Goal: Browse casually: Explore the website without a specific task or goal

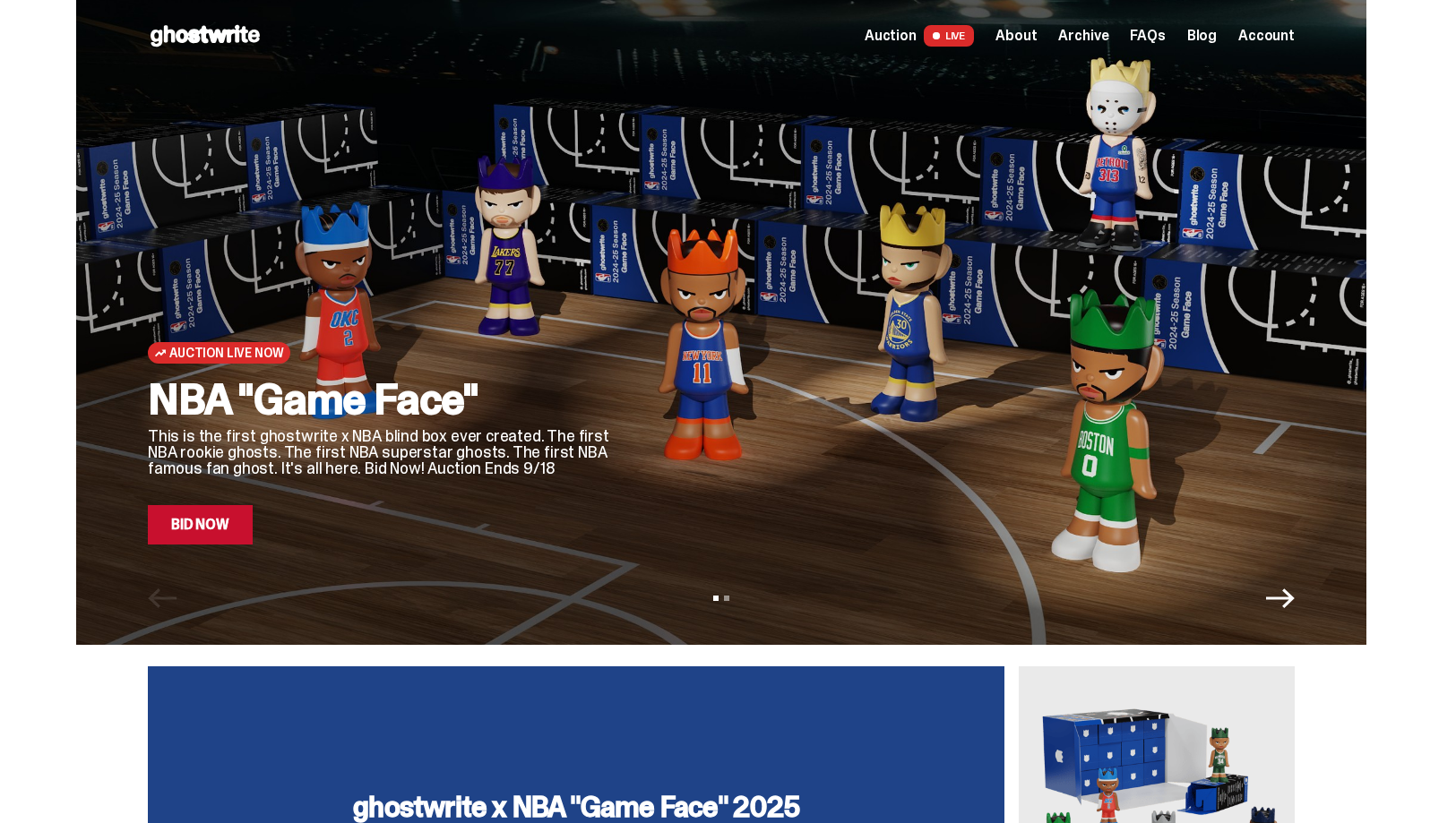
click at [1090, 29] on span "Archive" at bounding box center [1083, 36] width 50 height 14
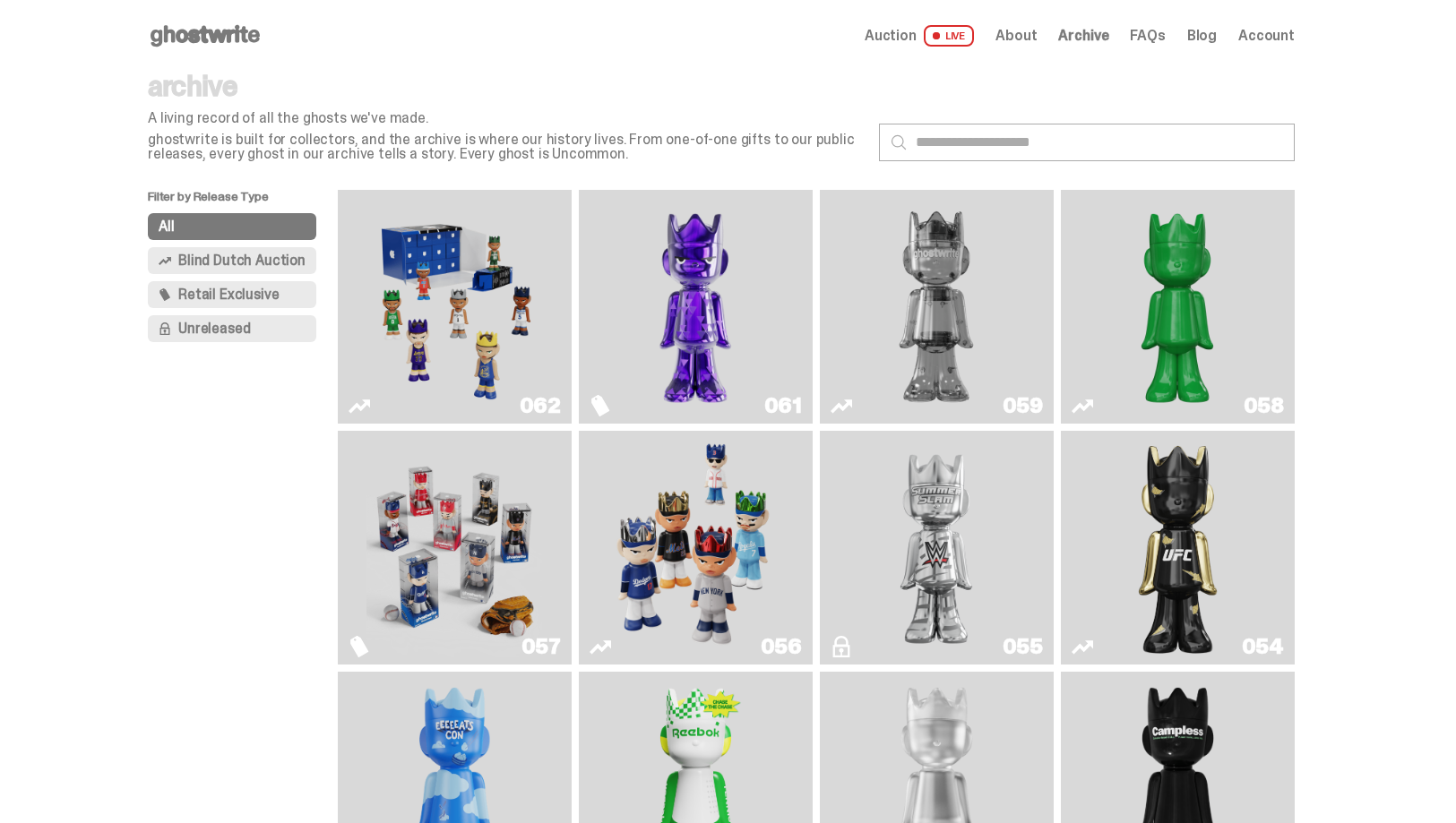
click at [484, 278] on img "Game Face (2025)" at bounding box center [454, 307] width 176 height 220
click at [220, 295] on span "Retail Exclusive" at bounding box center [228, 294] width 100 height 14
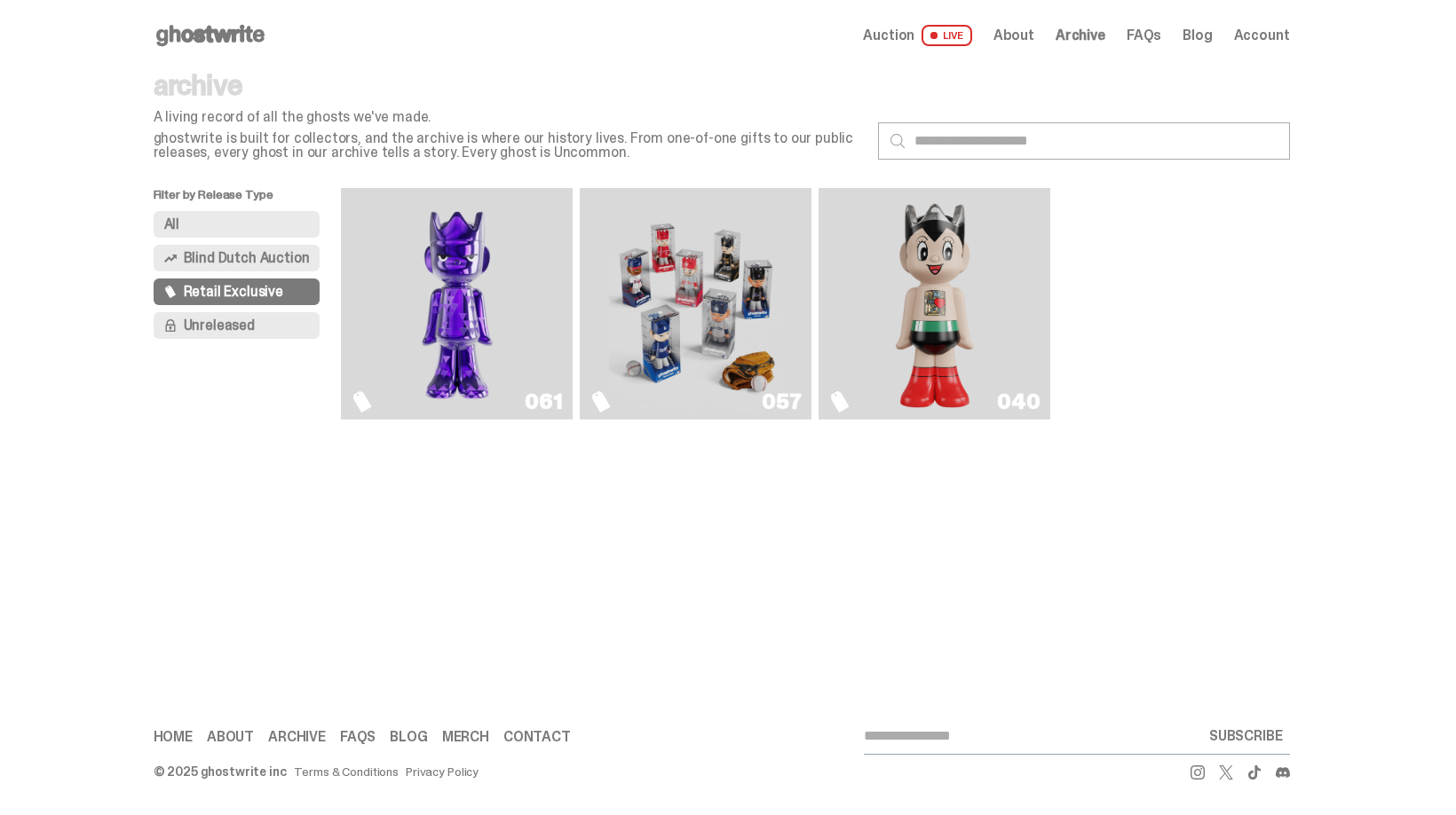
click at [998, 317] on link "040" at bounding box center [934, 304] width 211 height 218
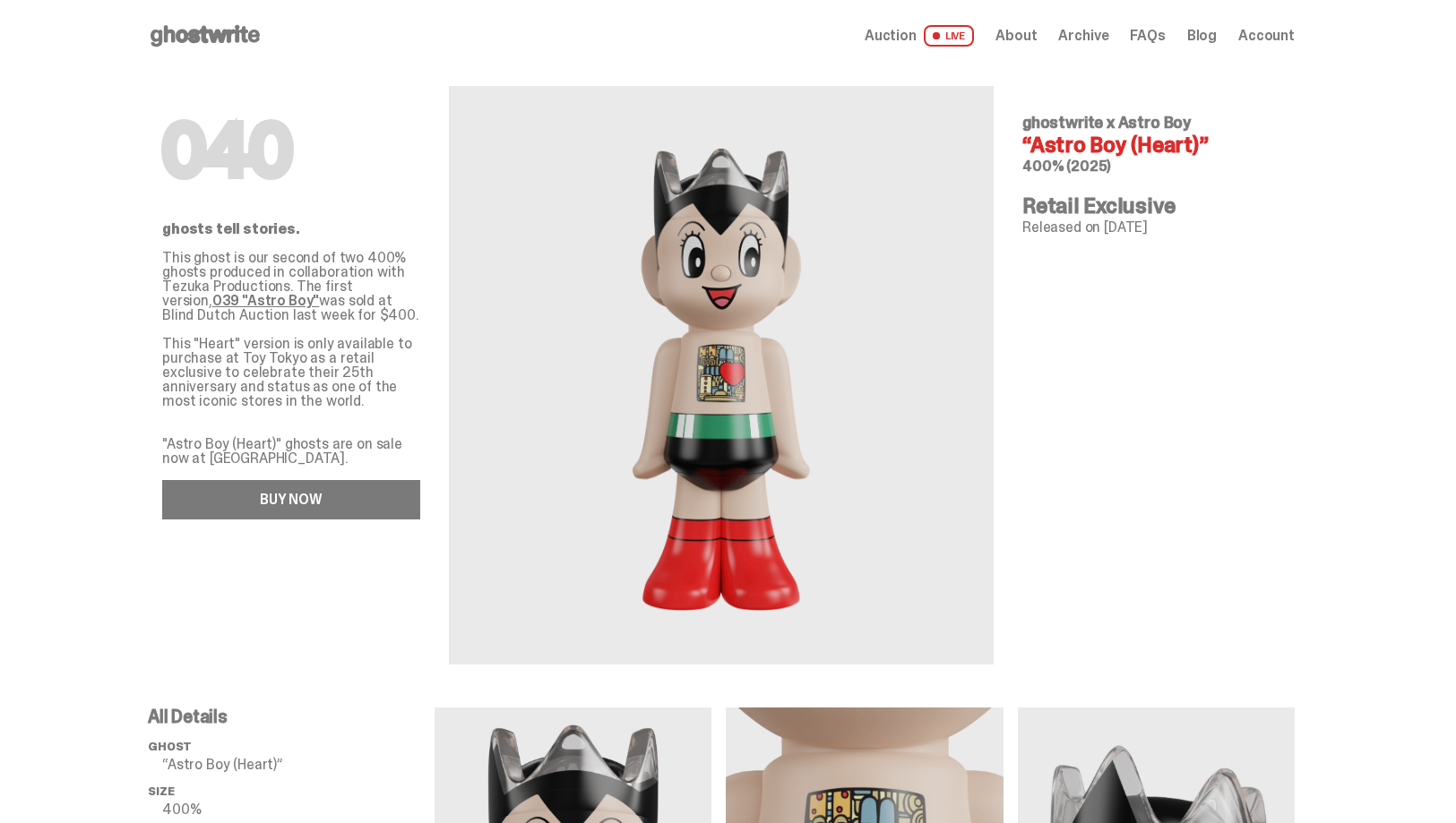
click at [240, 506] on link "BUY NOW" at bounding box center [291, 500] width 258 height 40
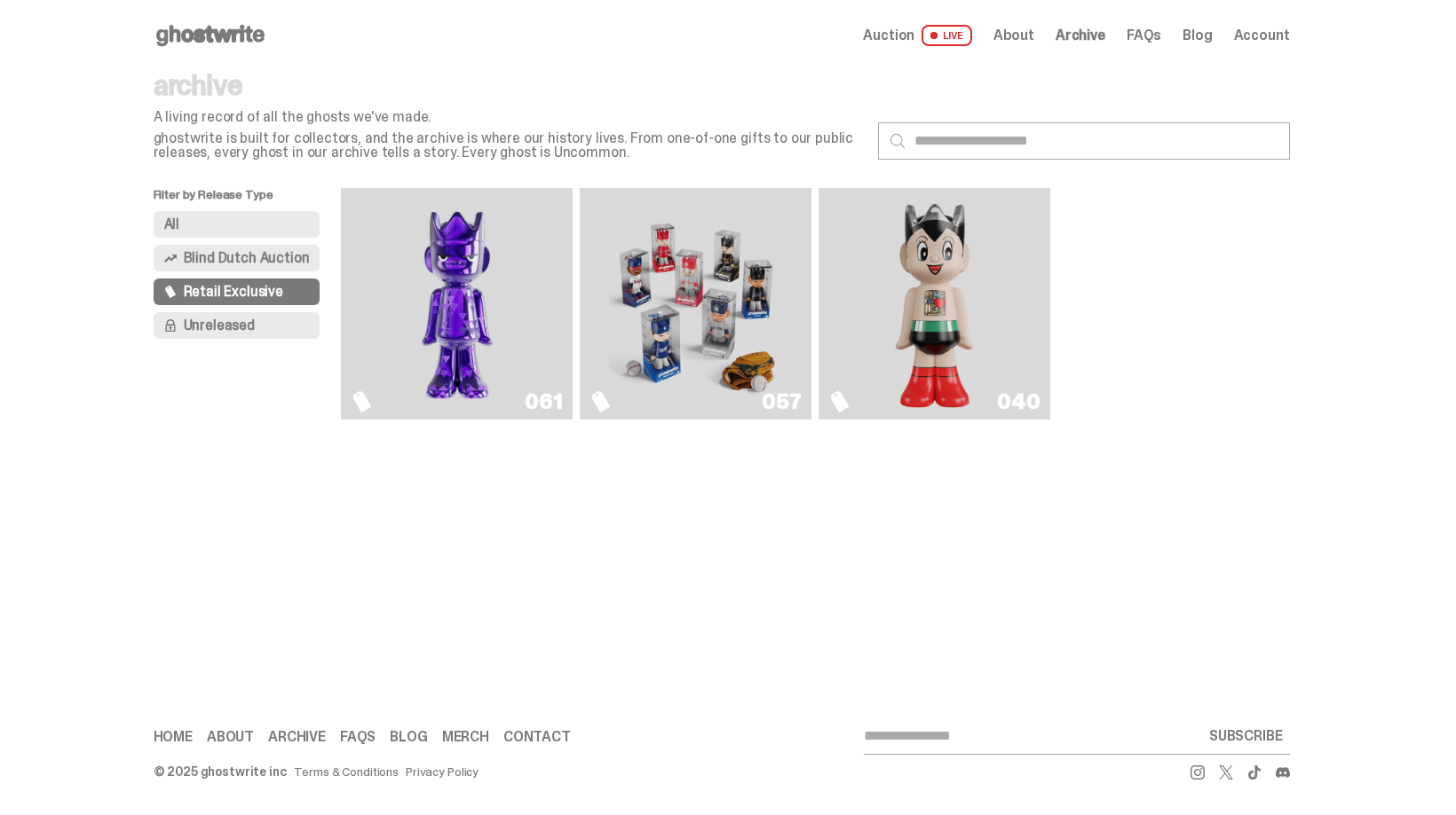
click at [671, 270] on img "Game Face (2025)" at bounding box center [696, 304] width 174 height 218
click at [609, 350] on img "Game Face (2025)" at bounding box center [696, 304] width 174 height 218
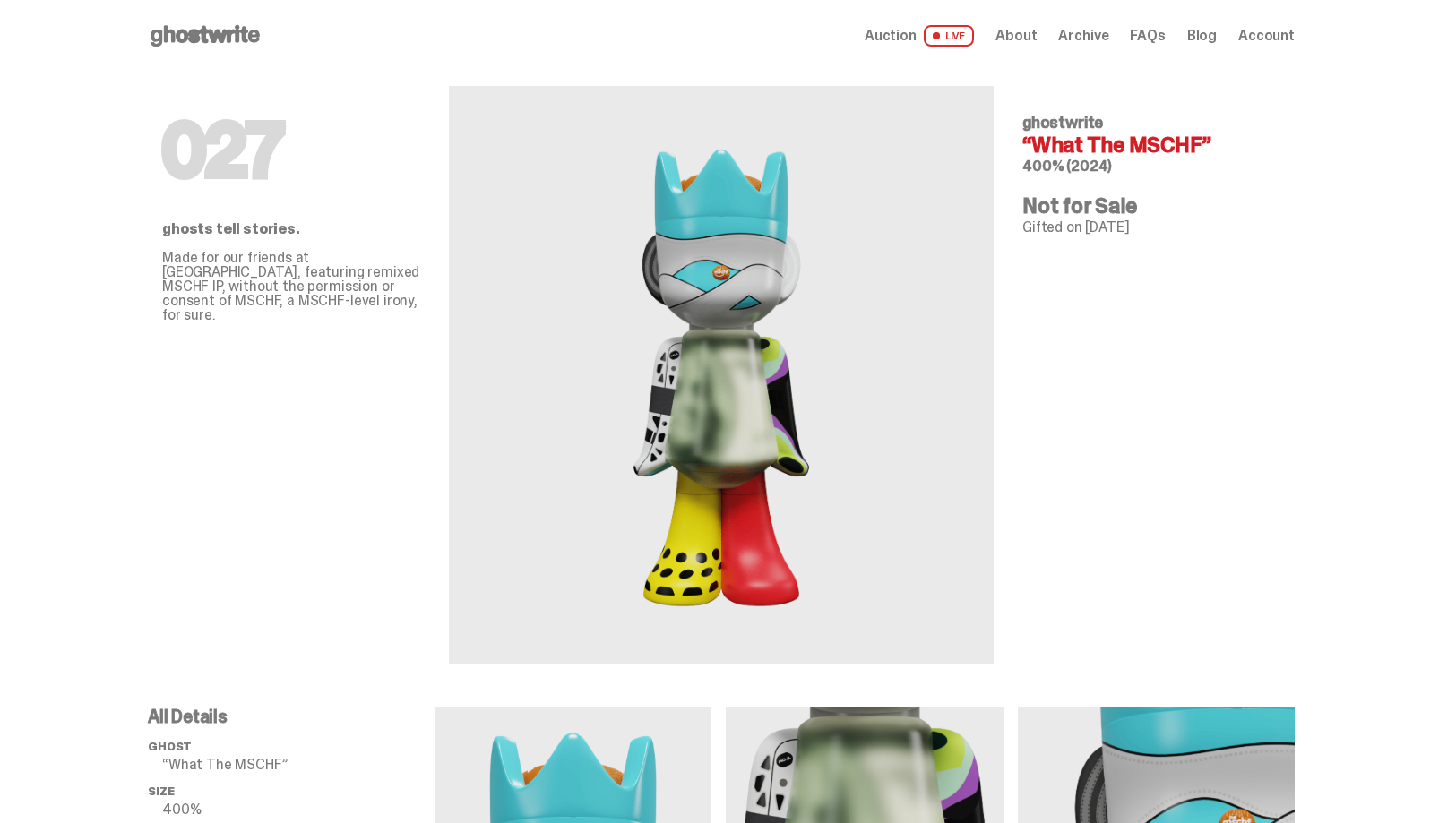
scroll to position [328, 0]
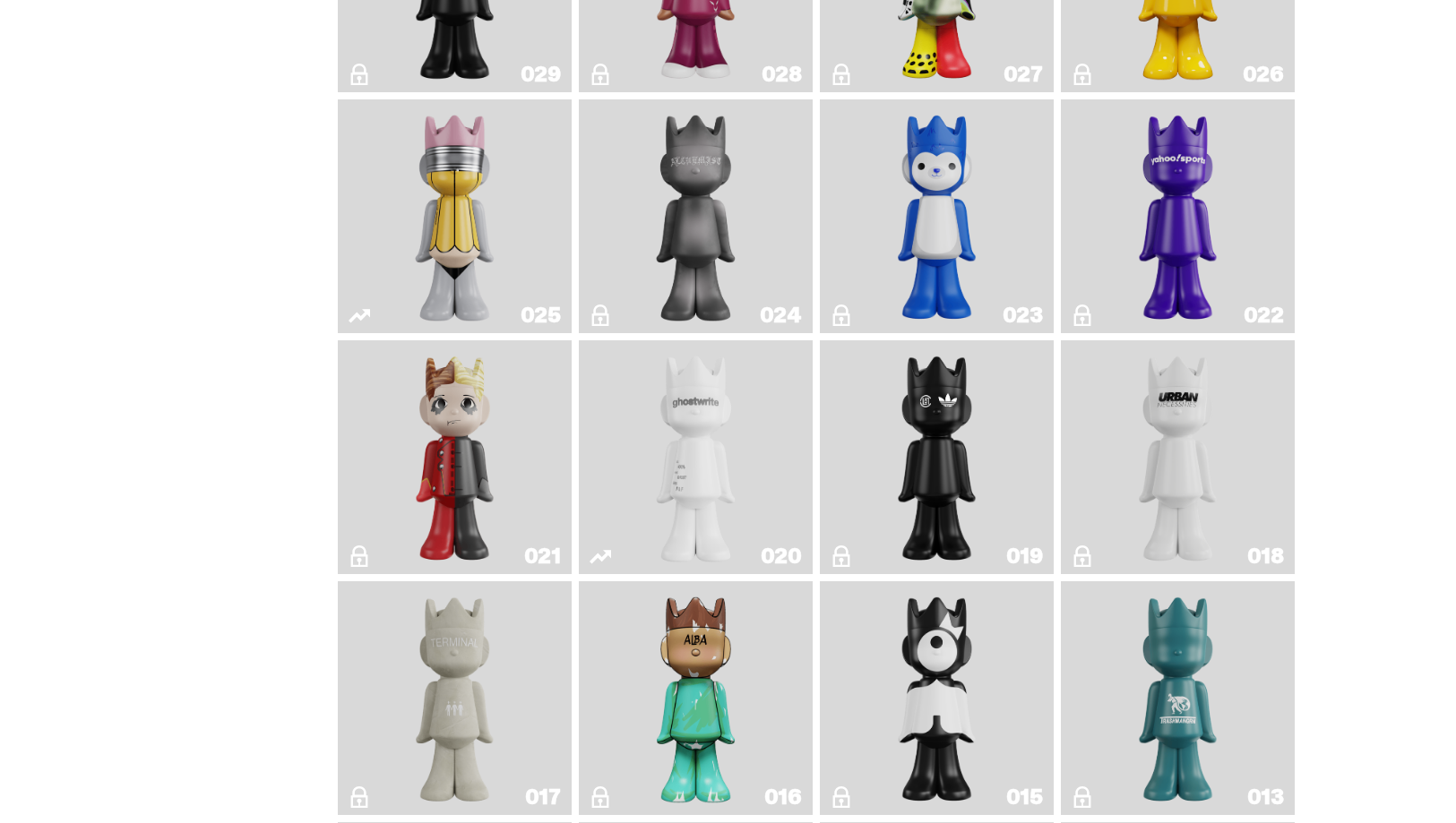
scroll to position [2879, 0]
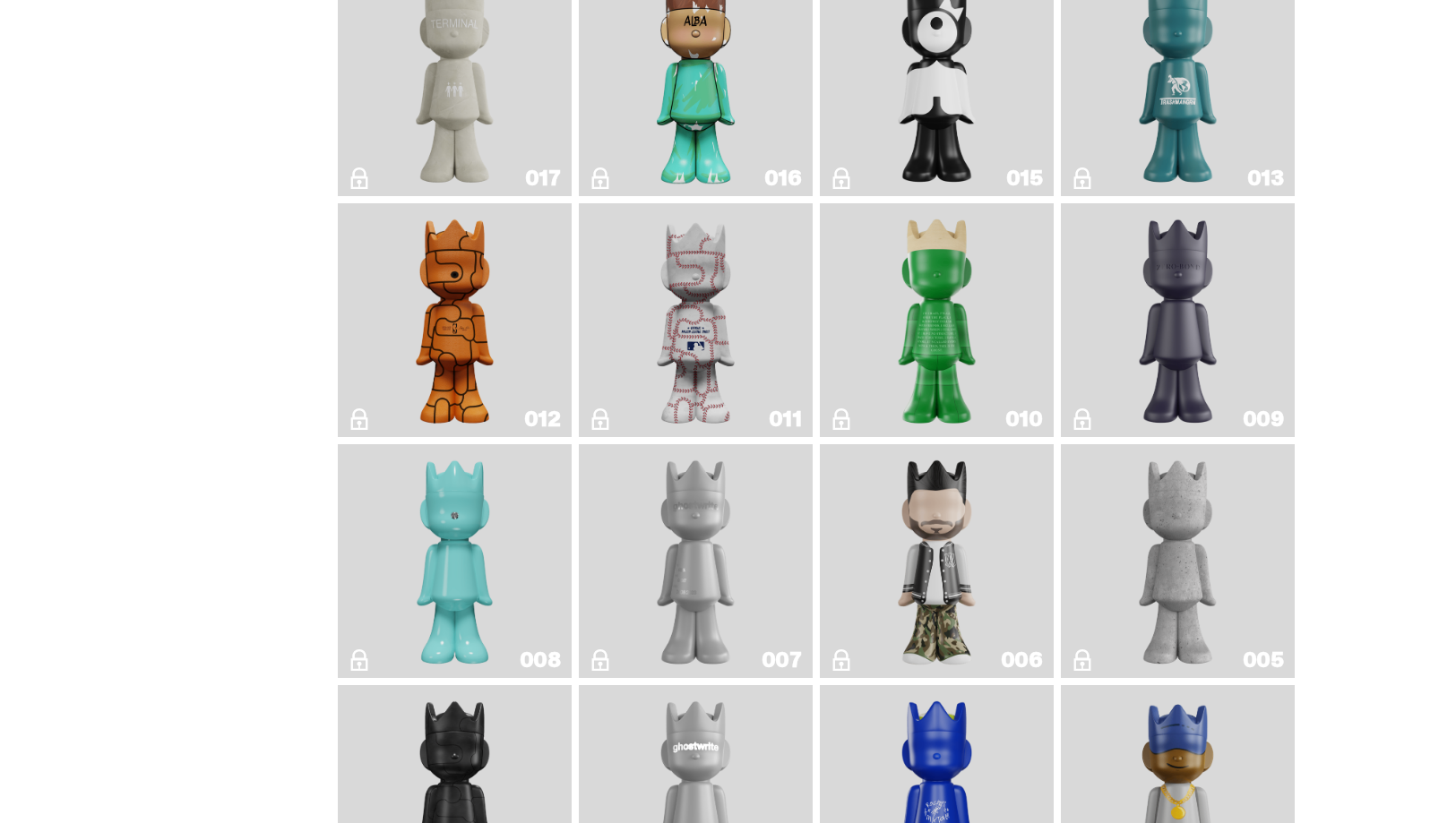
click at [674, 430] on img "Baseball" at bounding box center [694, 321] width 93 height 220
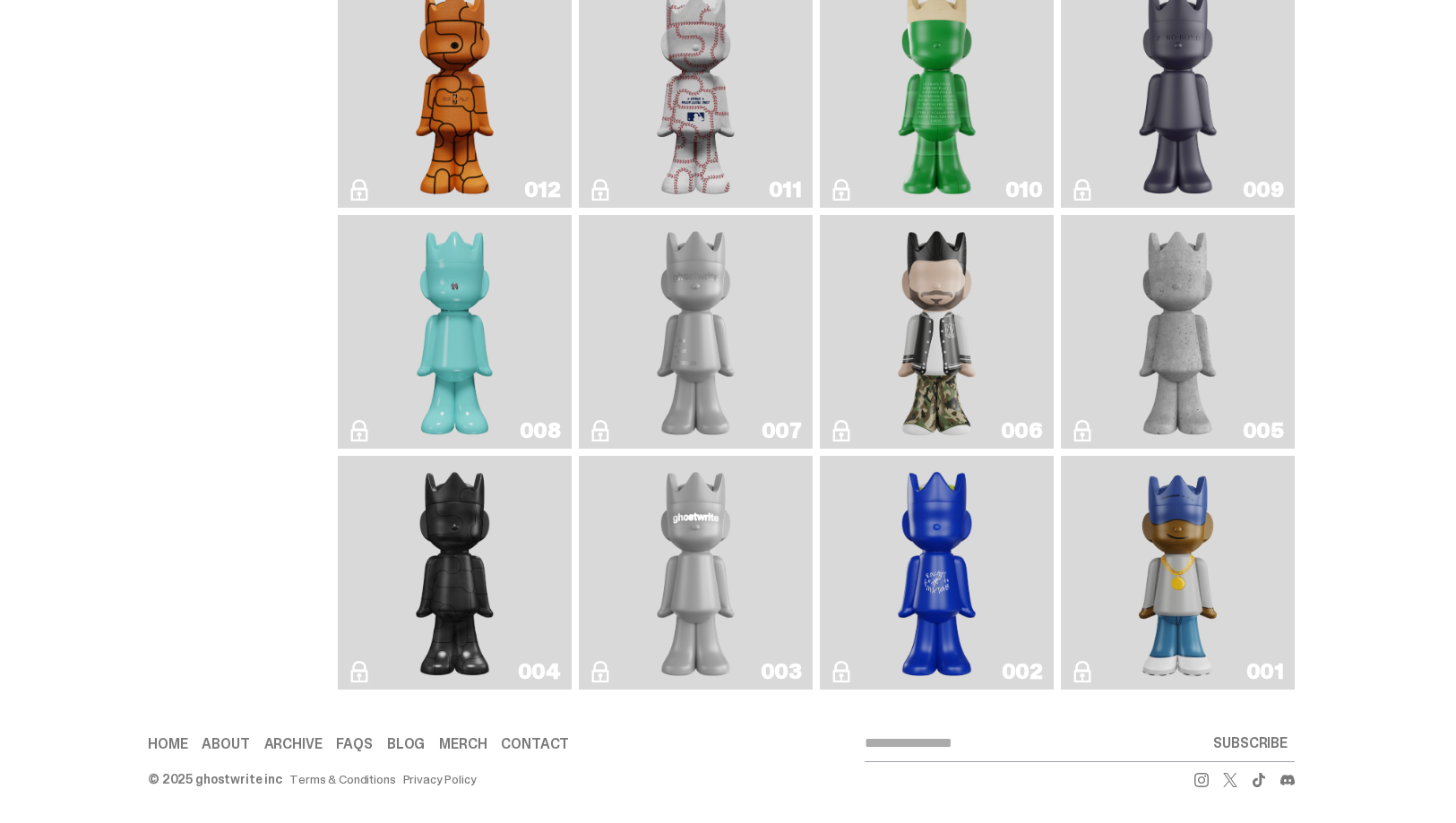
click at [1241, 642] on link "001" at bounding box center [1178, 573] width 213 height 220
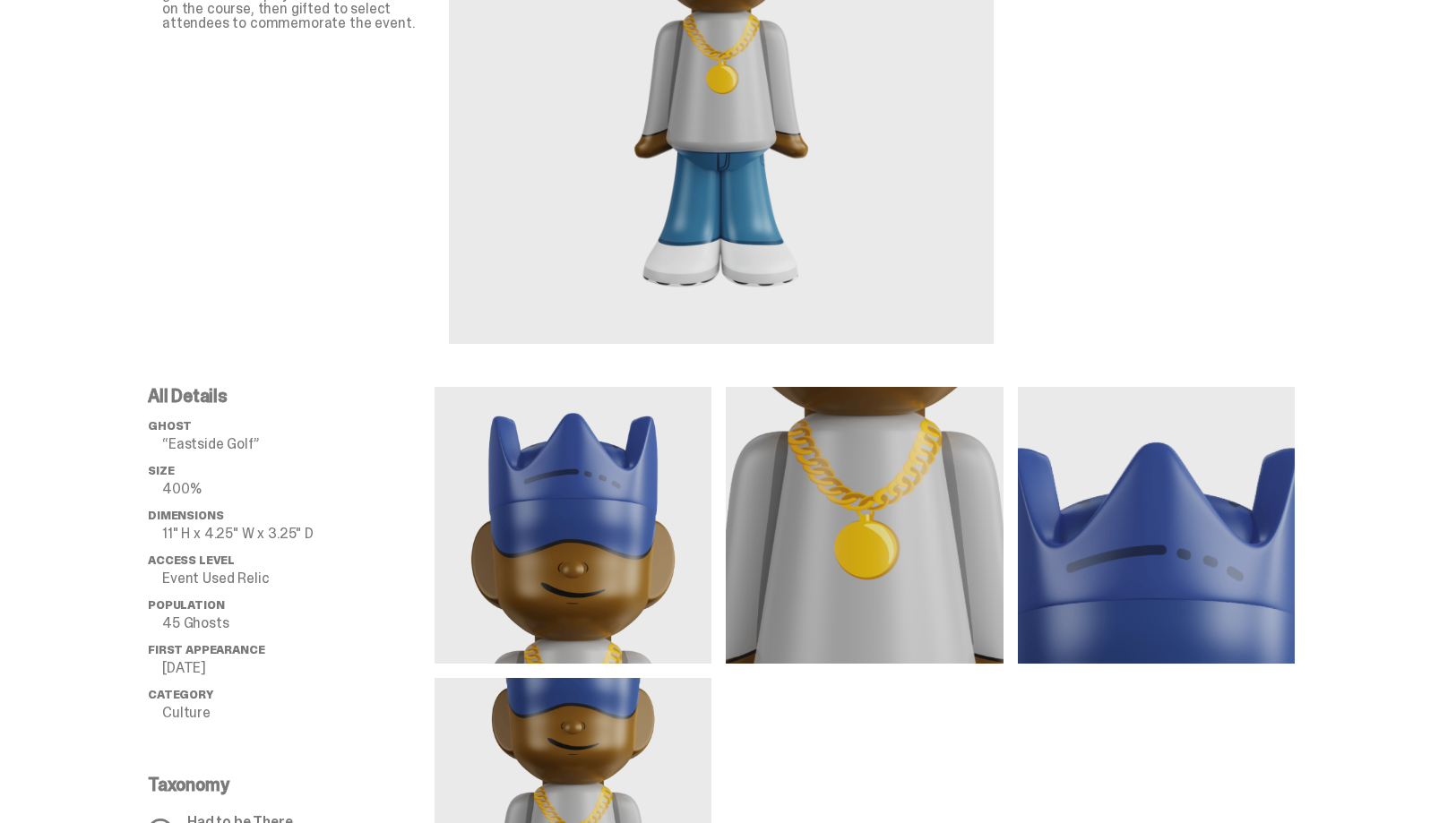
scroll to position [702, 0]
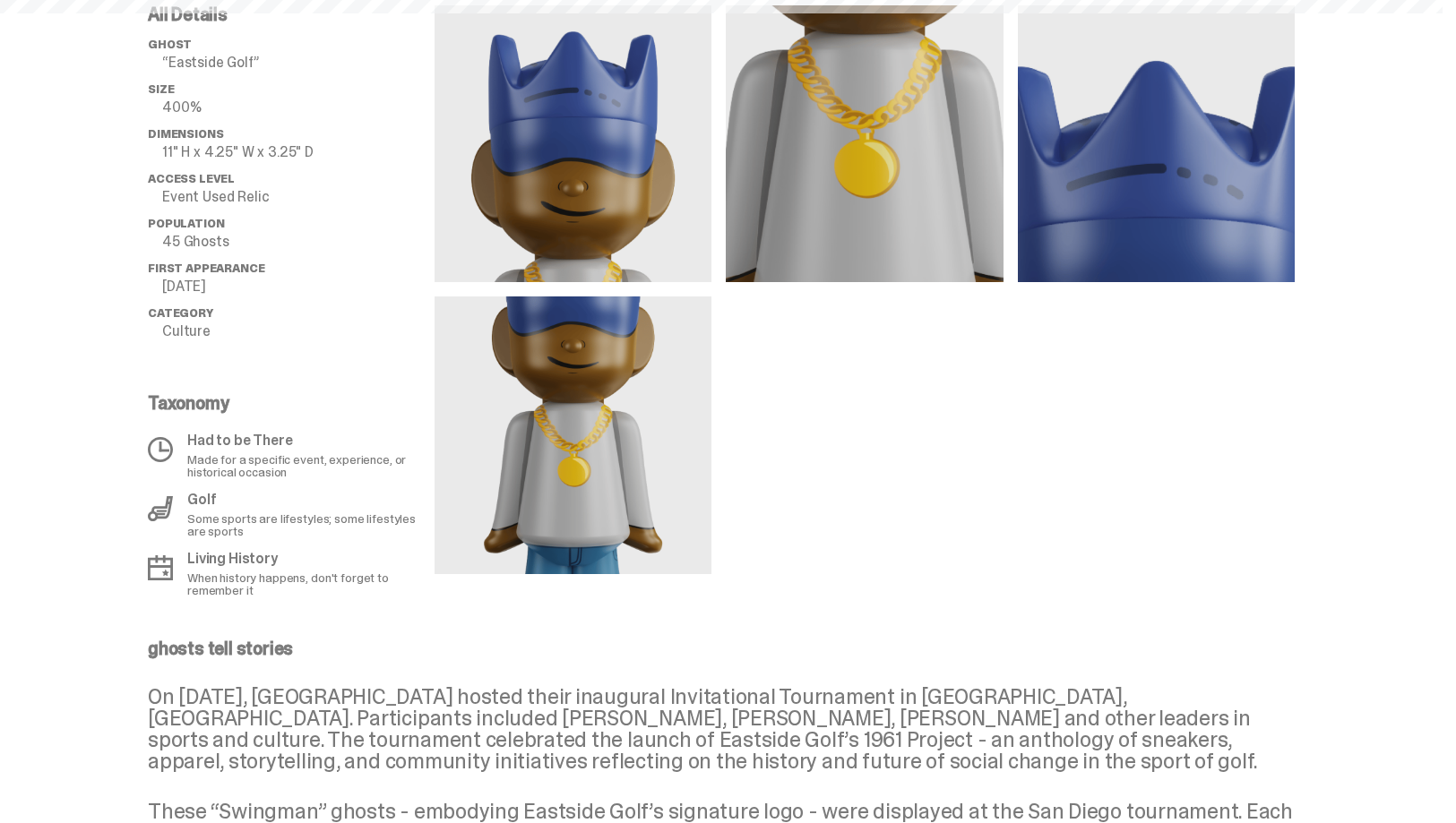
scroll to position [3348, 0]
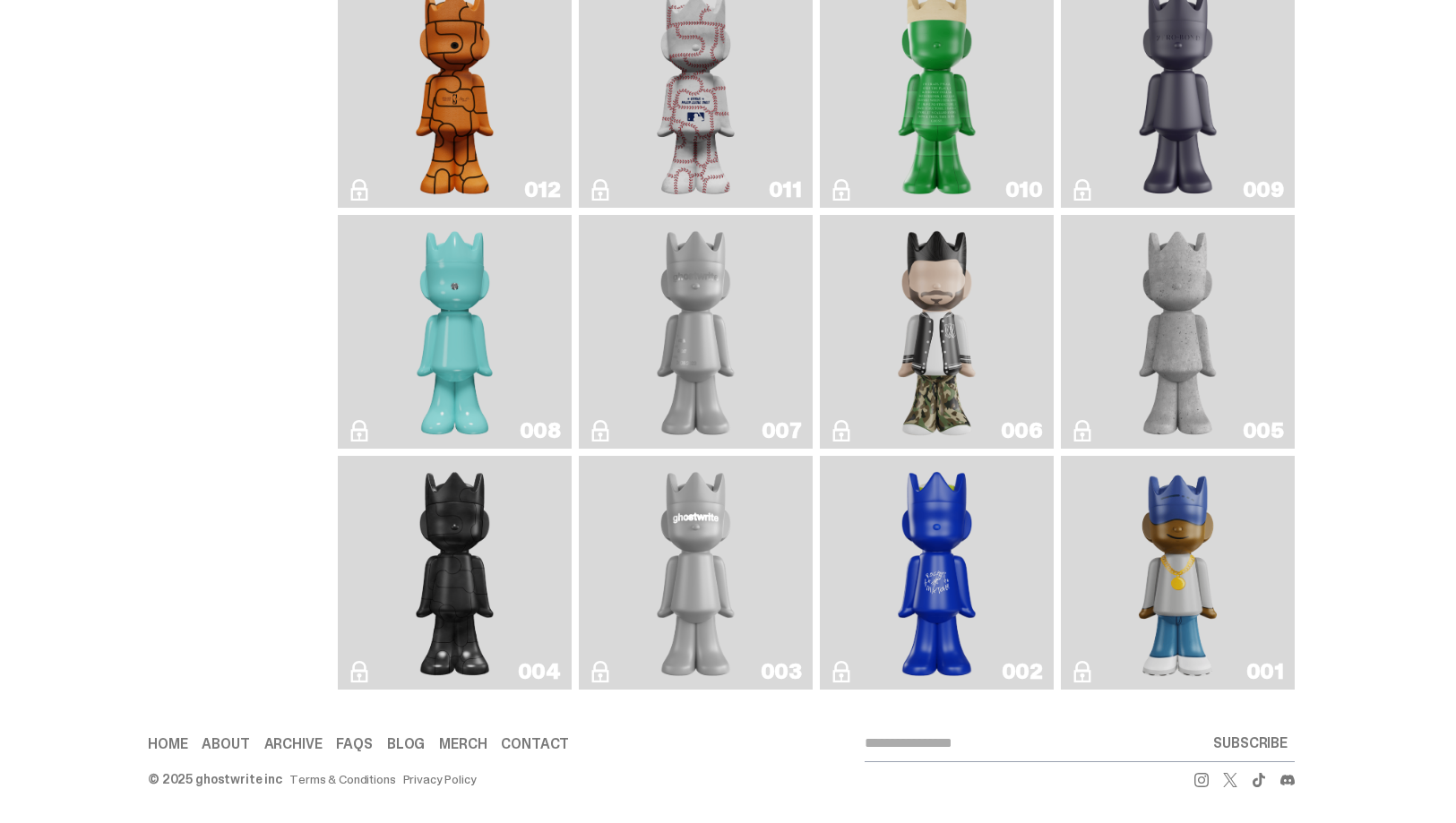
click at [699, 647] on img "ghostwriter" at bounding box center [695, 573] width 95 height 220
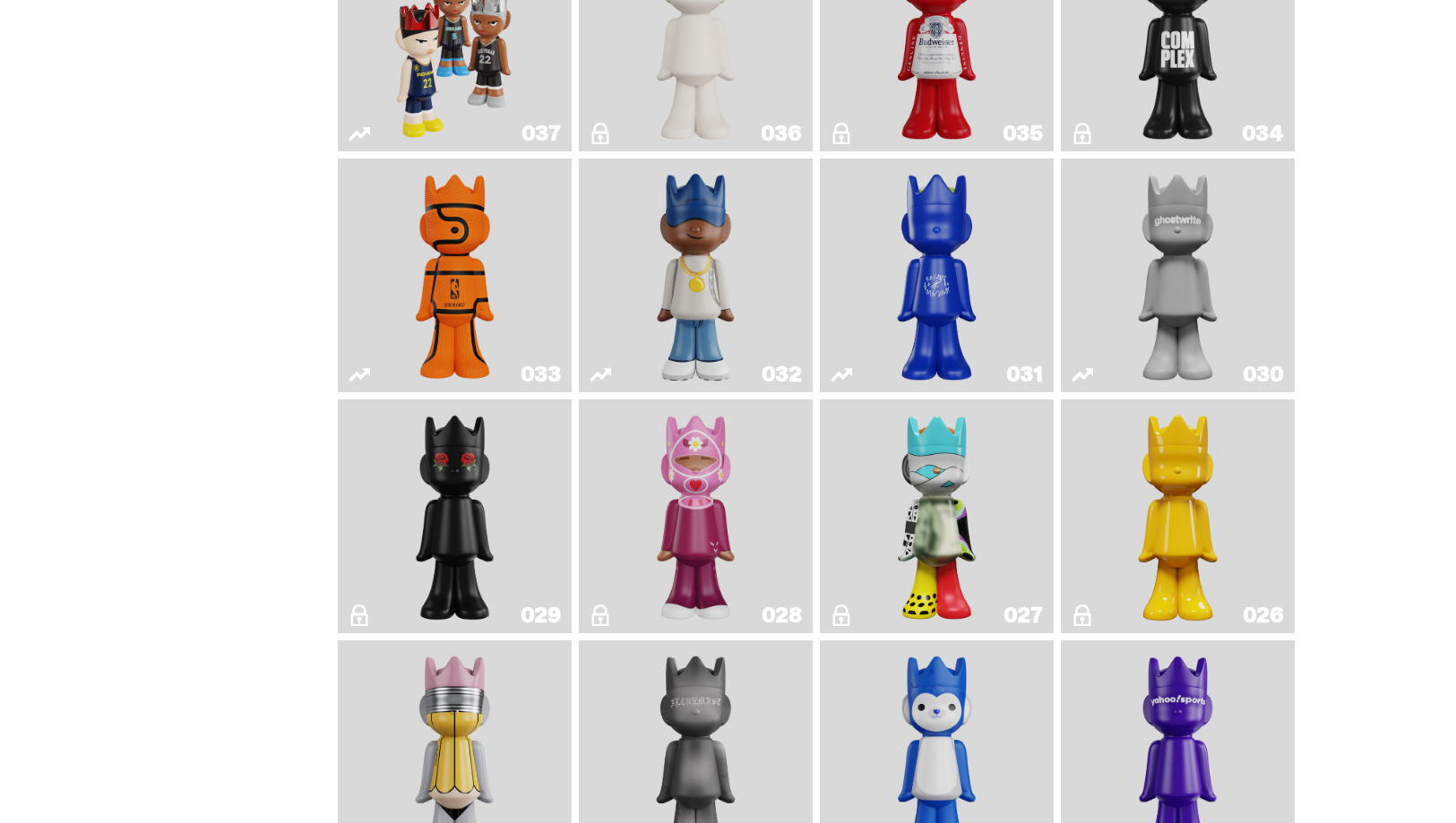
scroll to position [2324, 0]
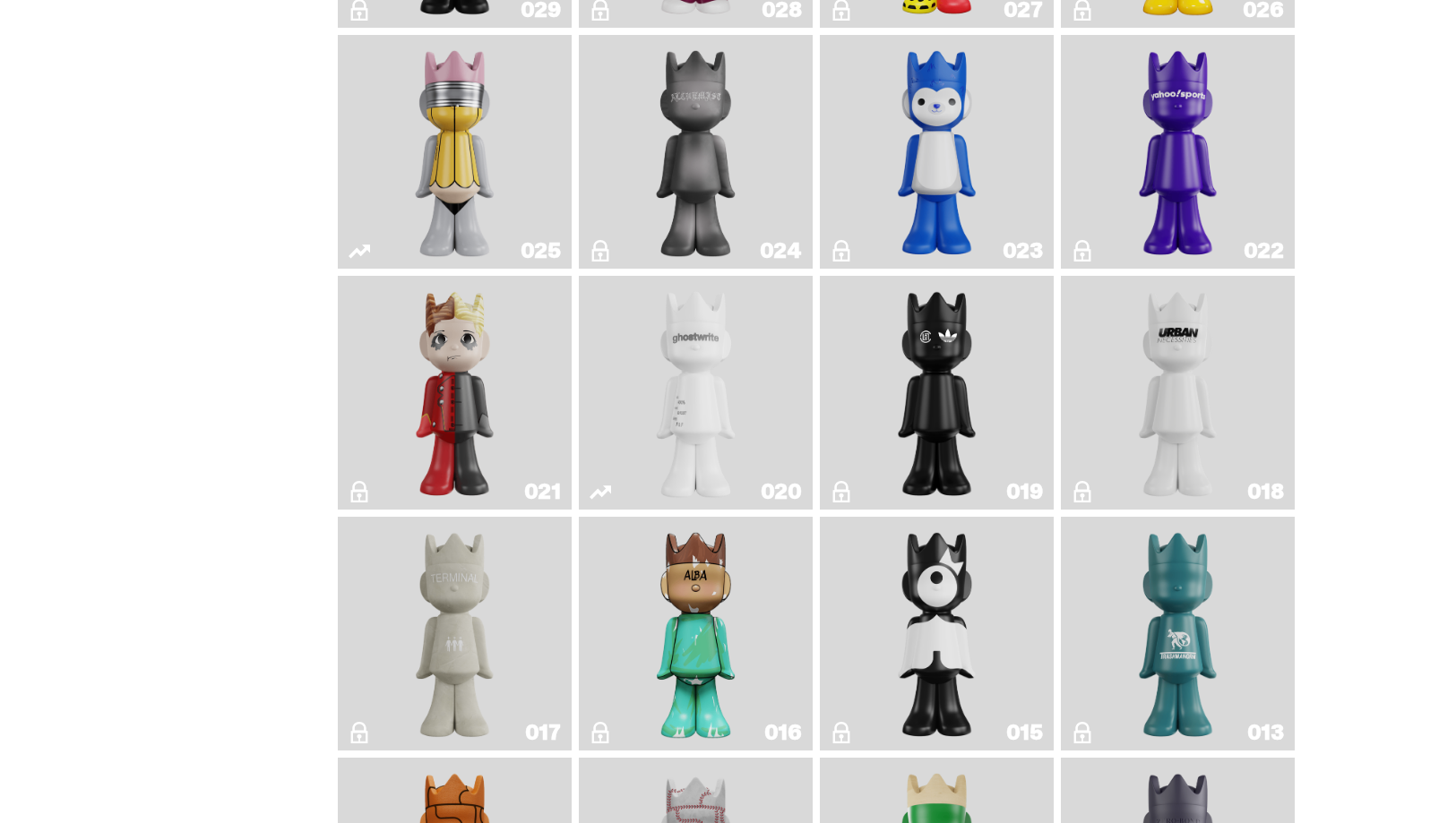
click at [675, 262] on img "Alchemist" at bounding box center [695, 152] width 123 height 220
